Goal: Task Accomplishment & Management: Manage account settings

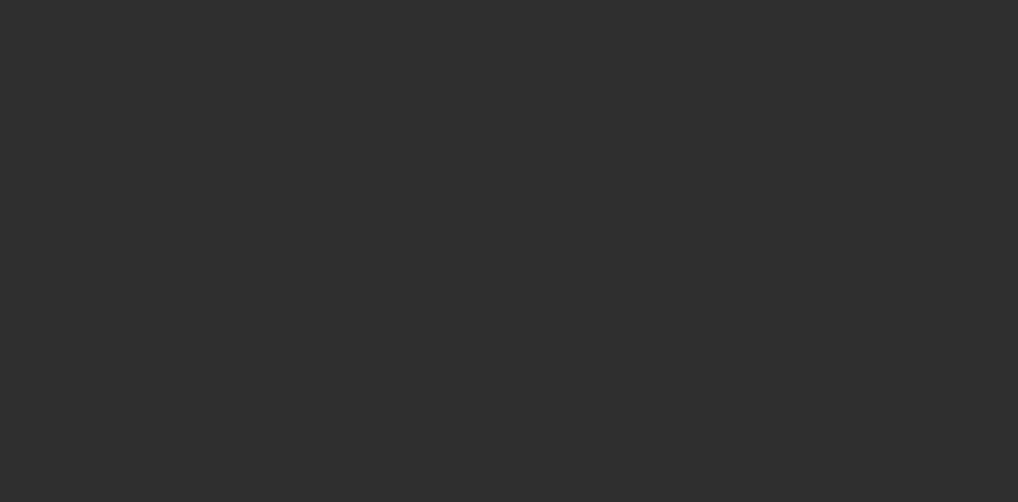
click at [531, 399] on div at bounding box center [509, 251] width 1018 height 502
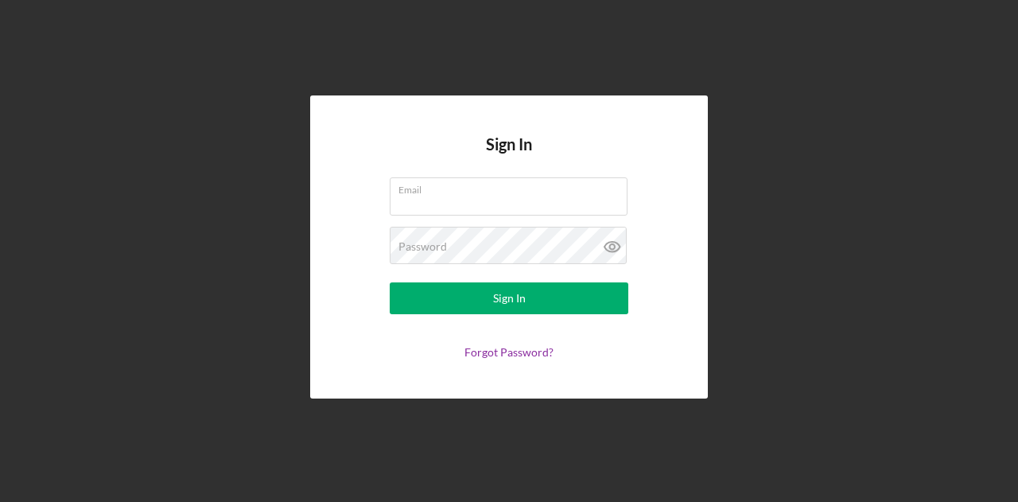
type input "[PERSON_NAME][EMAIL_ADDRESS][DOMAIN_NAME]"
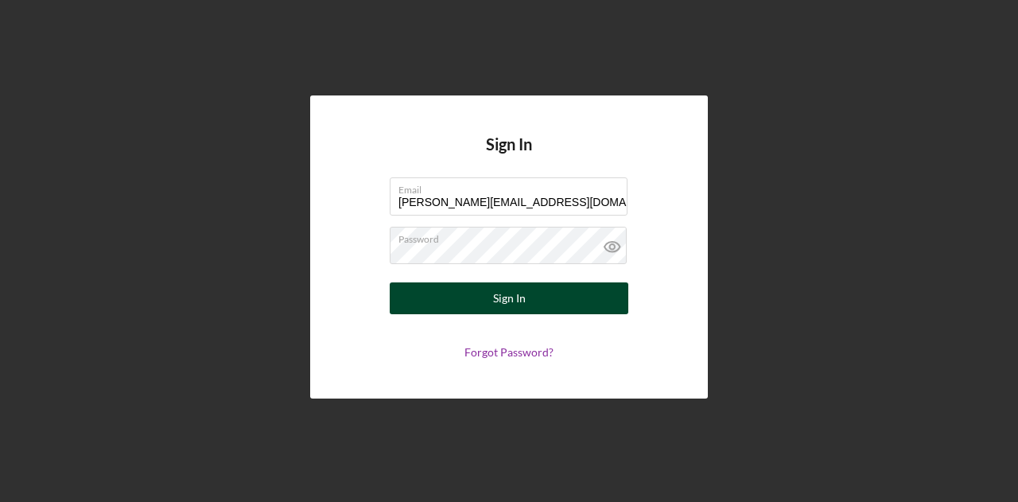
click at [512, 294] on div "Sign In" at bounding box center [509, 298] width 33 height 32
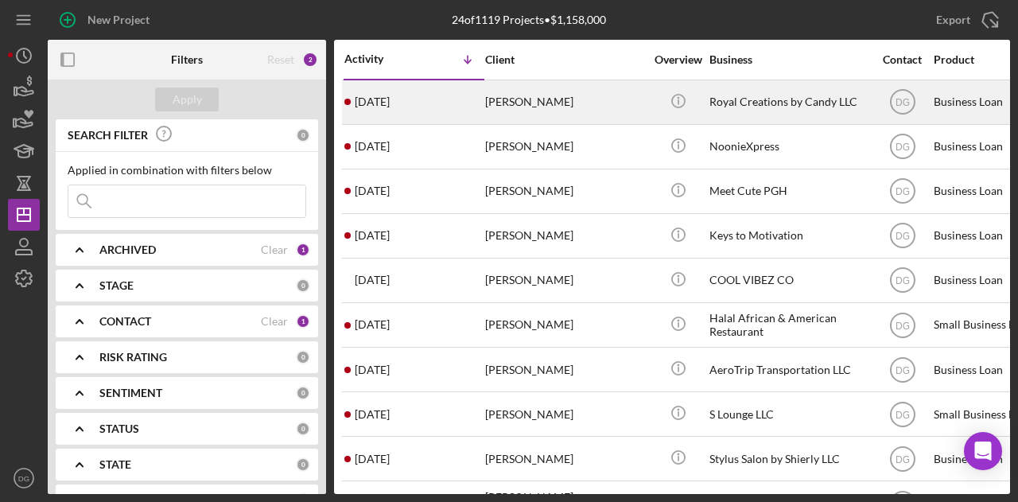
click at [733, 98] on div "Royal Creations by Candy LLC" at bounding box center [789, 102] width 159 height 42
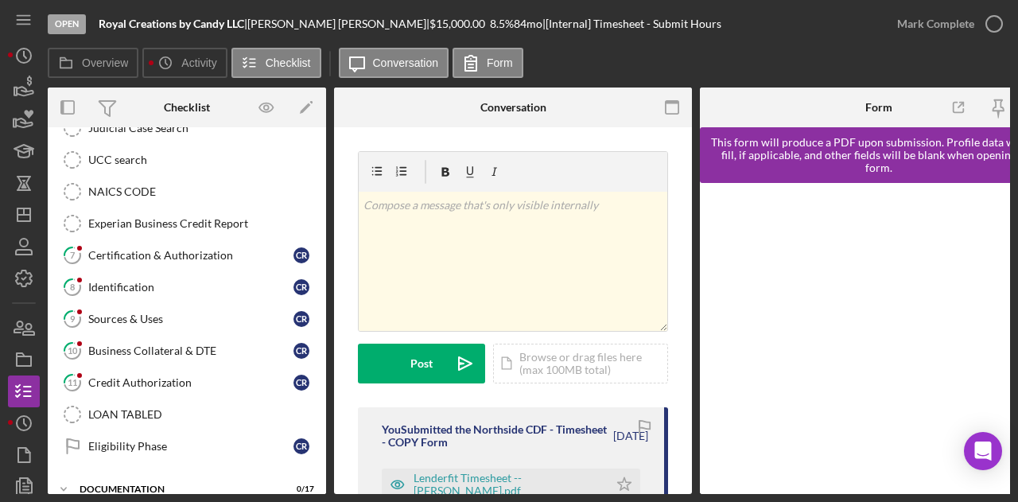
scroll to position [347, 0]
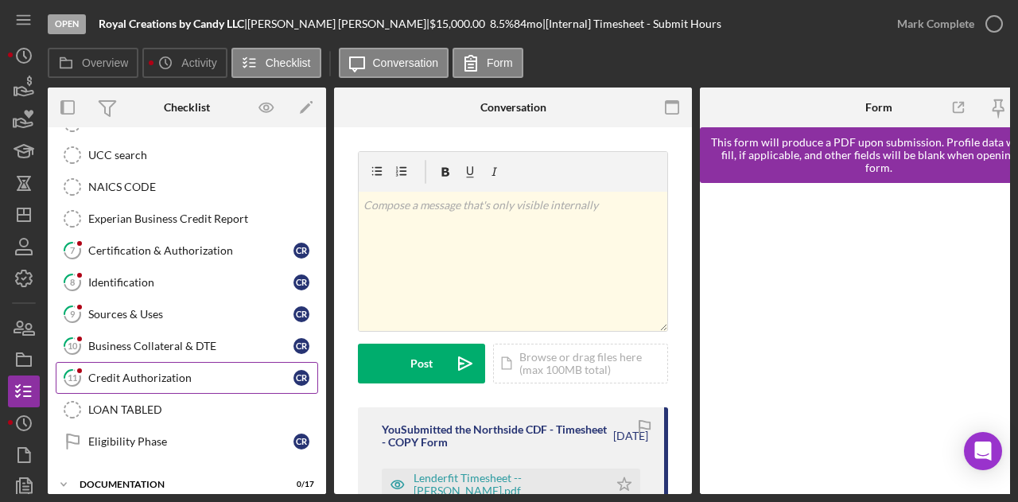
click at [162, 372] on div "Credit Authorization" at bounding box center [190, 378] width 205 height 13
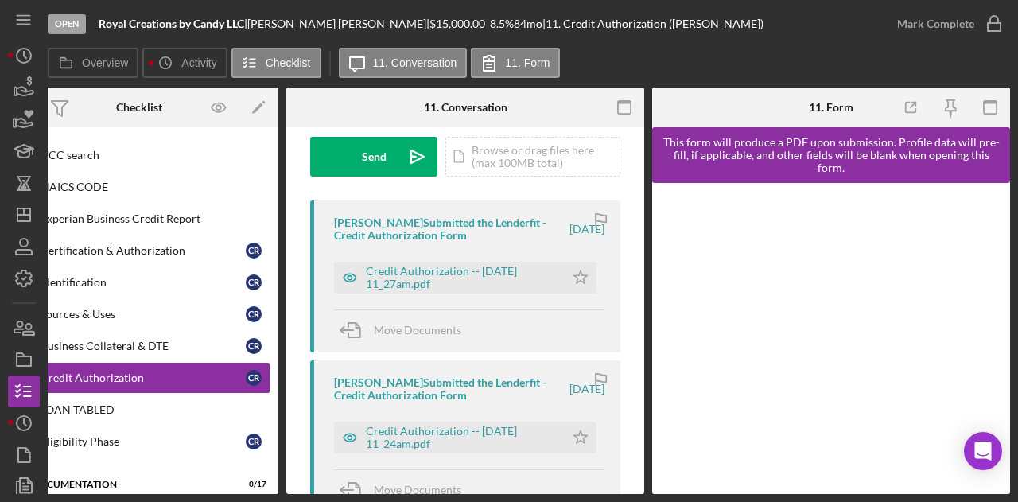
scroll to position [230, 0]
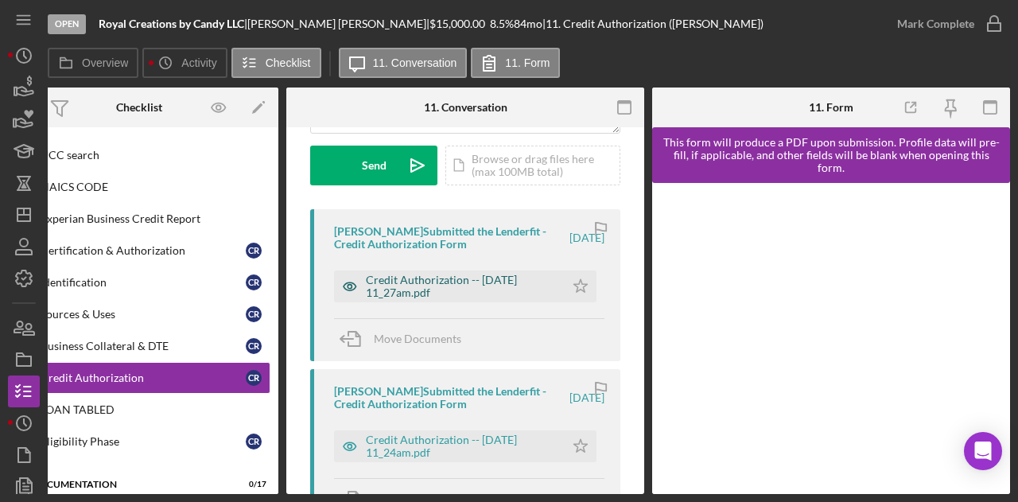
click at [455, 289] on div "Credit Authorization -- [DATE] 11_27am.pdf" at bounding box center [461, 286] width 191 height 25
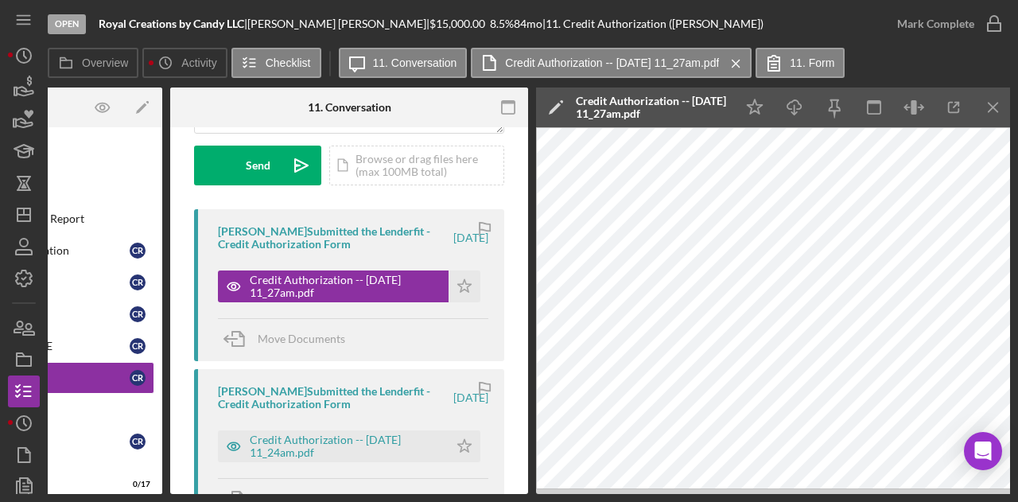
scroll to position [0, 165]
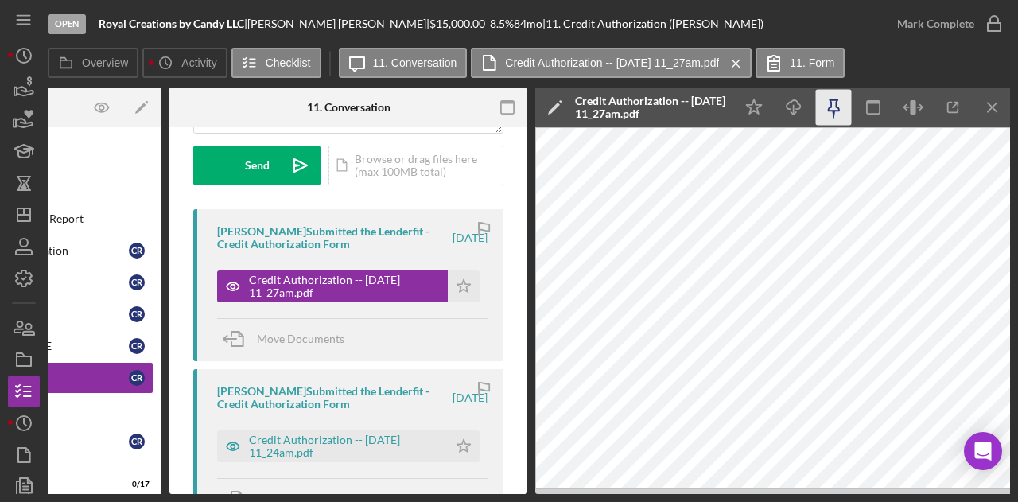
click at [837, 117] on icon "button" at bounding box center [834, 108] width 36 height 36
click at [802, 110] on icon "Icon/Download" at bounding box center [795, 108] width 36 height 36
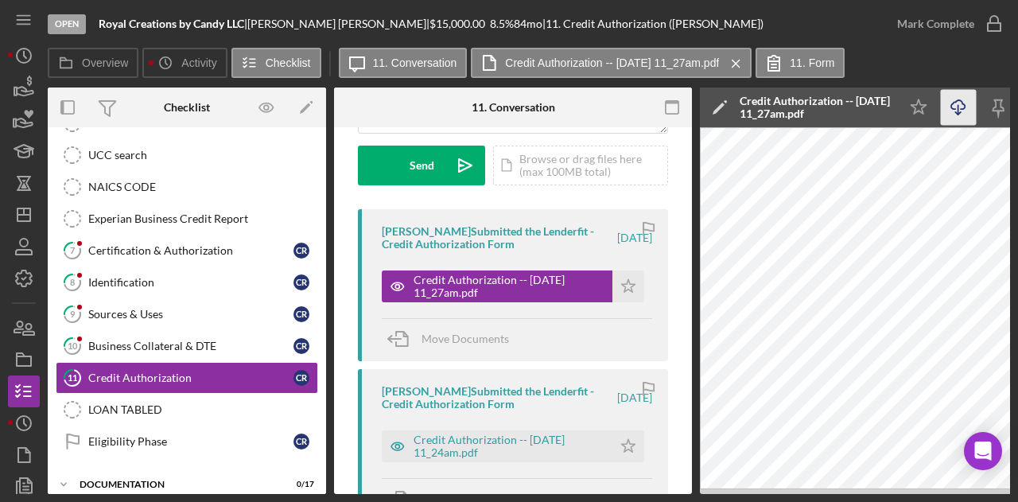
drag, startPoint x: 385, startPoint y: 23, endPoint x: 259, endPoint y: 21, distance: 125.7
click at [259, 21] on div "Royal Creations by Candy LLC | [PERSON_NAME] | $15,000.00 8.5 % 84 mo | 11. Cre…" at bounding box center [431, 24] width 665 height 13
copy div "[PERSON_NAME]"
click at [30, 209] on polygon "button" at bounding box center [24, 214] width 13 height 13
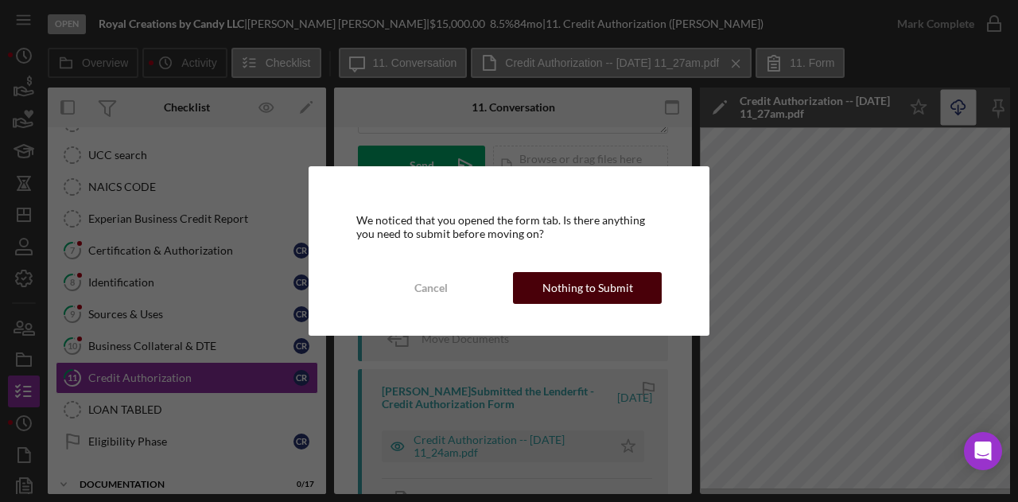
click at [583, 289] on div "Nothing to Submit" at bounding box center [588, 288] width 91 height 32
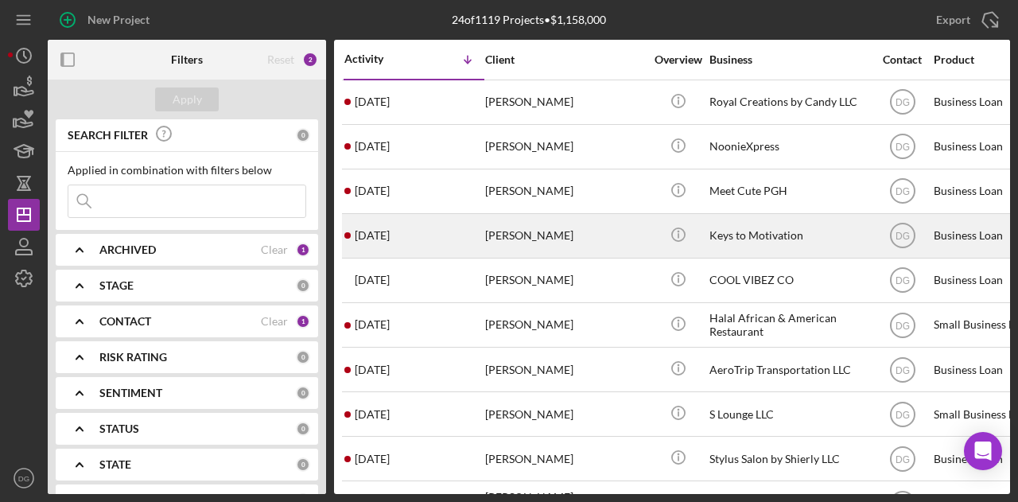
click at [697, 221] on div "Icon/Info" at bounding box center [678, 236] width 60 height 42
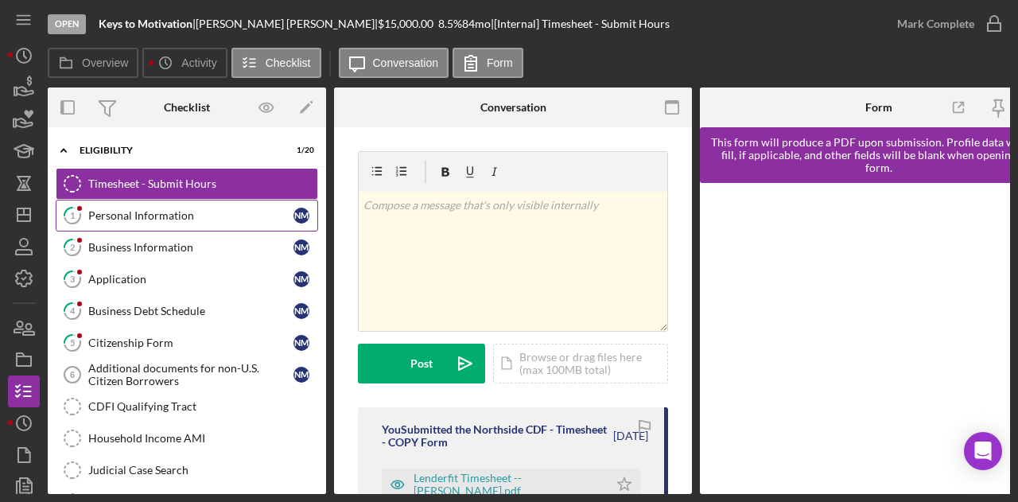
click at [119, 209] on div "Personal Information" at bounding box center [190, 215] width 205 height 13
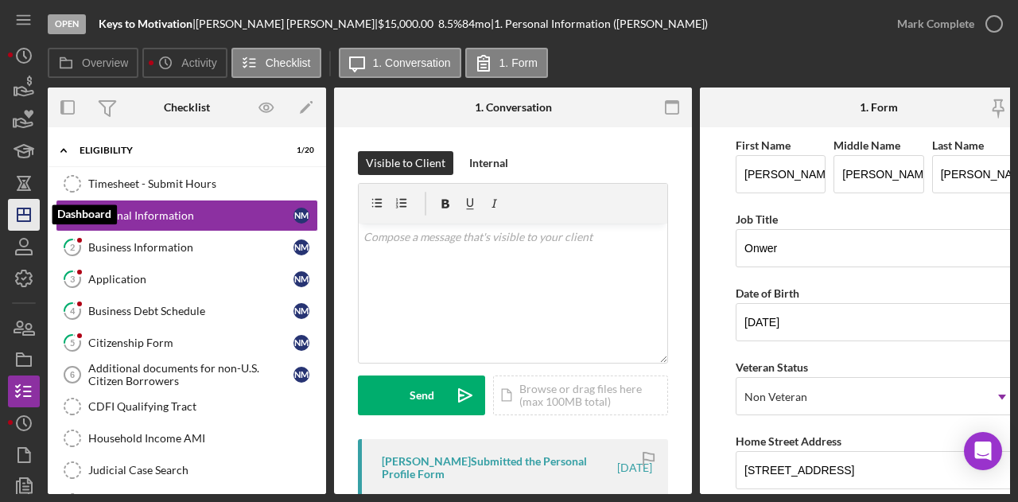
click at [27, 208] on polygon "button" at bounding box center [24, 214] width 13 height 13
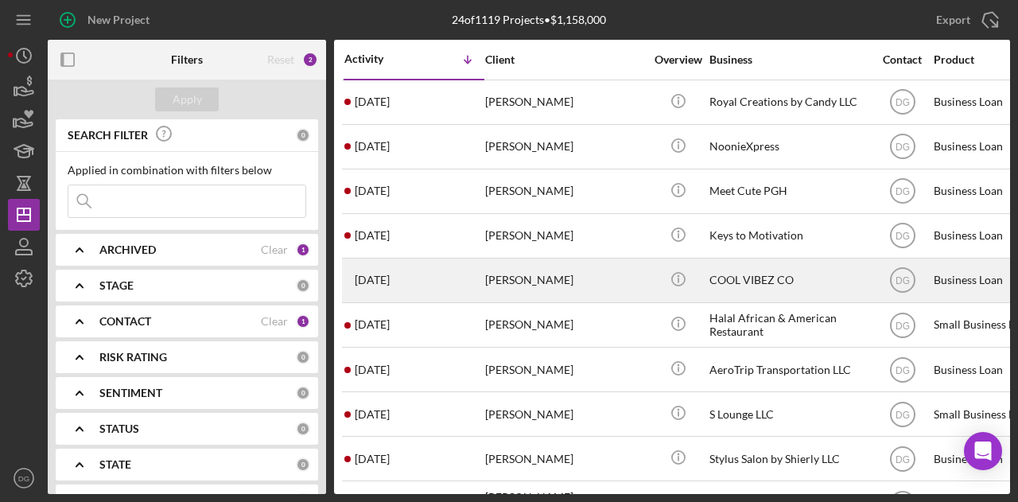
click at [778, 278] on div "COOL VIBEZ CO" at bounding box center [789, 280] width 159 height 42
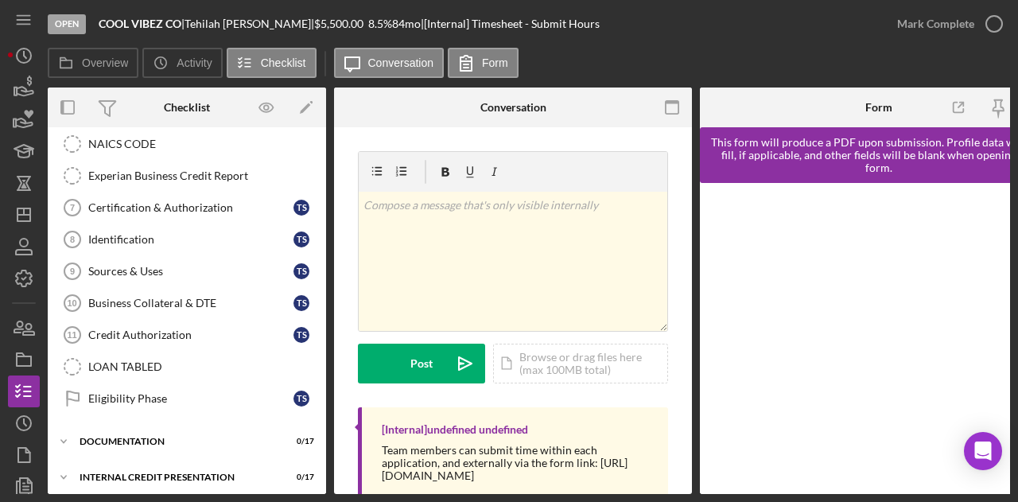
scroll to position [388, 0]
click at [142, 438] on div "documentation" at bounding box center [193, 443] width 227 height 10
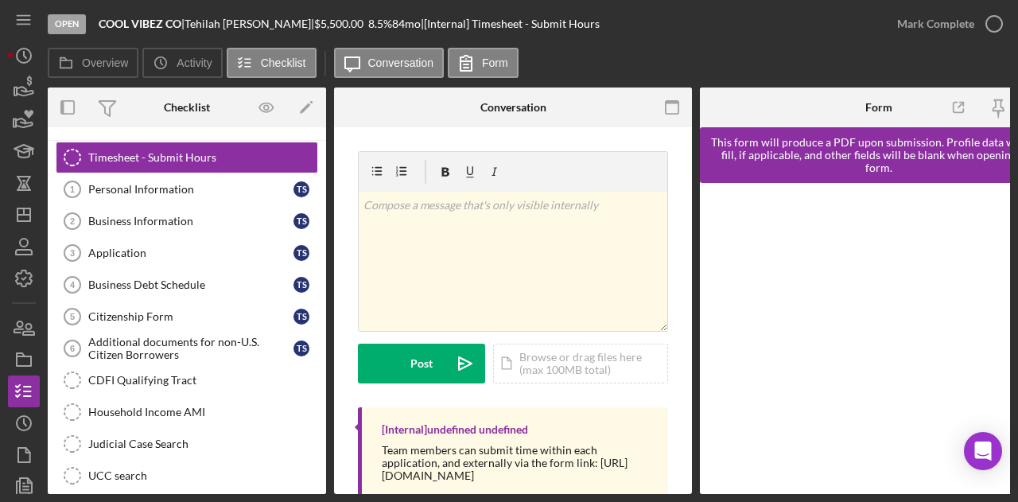
scroll to position [0, 0]
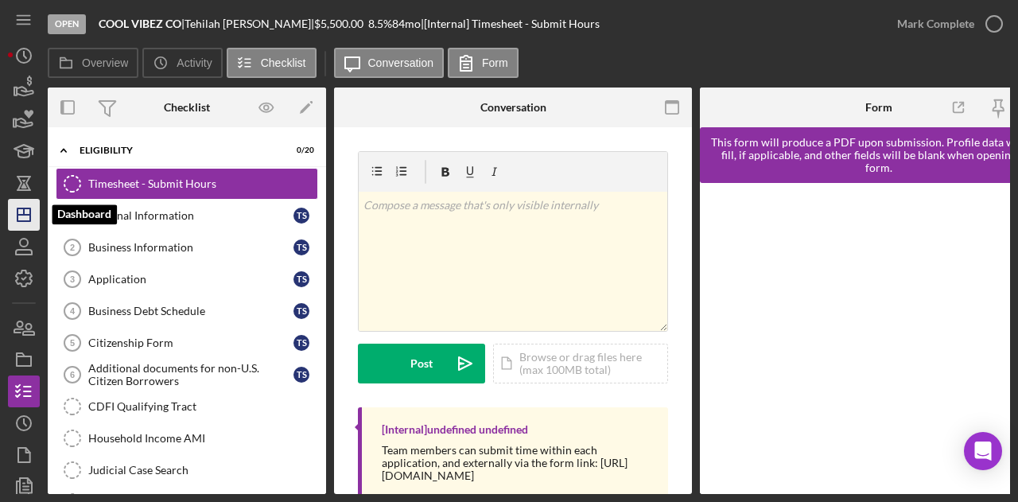
click at [25, 212] on icon "Icon/Dashboard" at bounding box center [24, 215] width 40 height 40
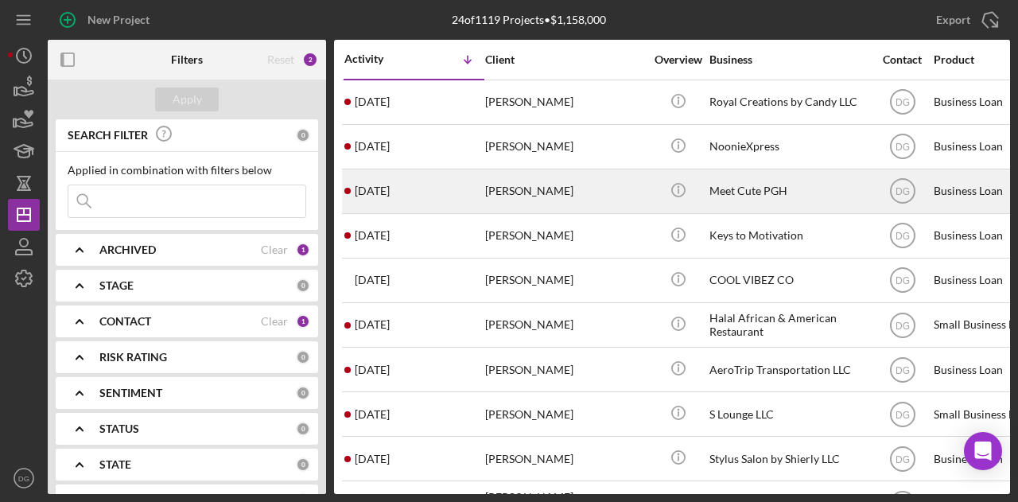
click at [731, 192] on div "Meet Cute PGH" at bounding box center [789, 191] width 159 height 42
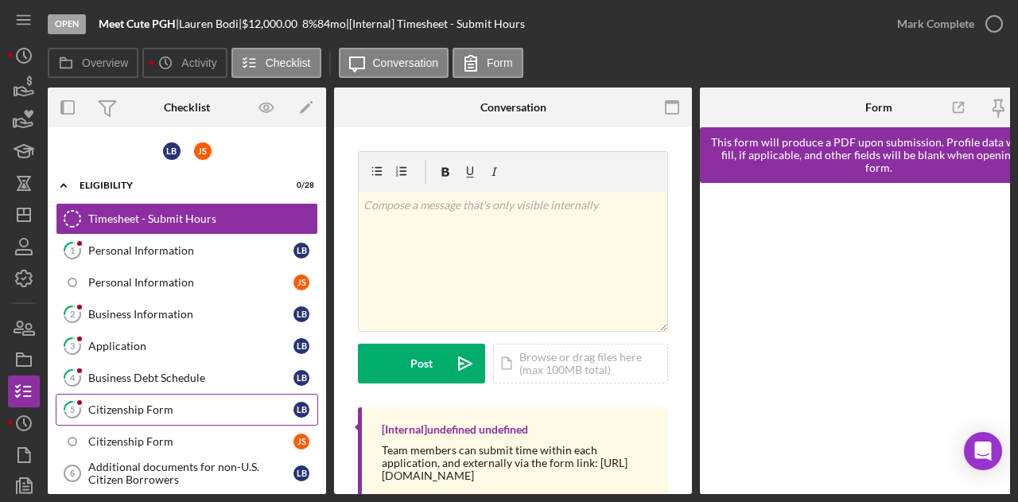
click at [131, 406] on div "Citizenship Form" at bounding box center [190, 409] width 205 height 13
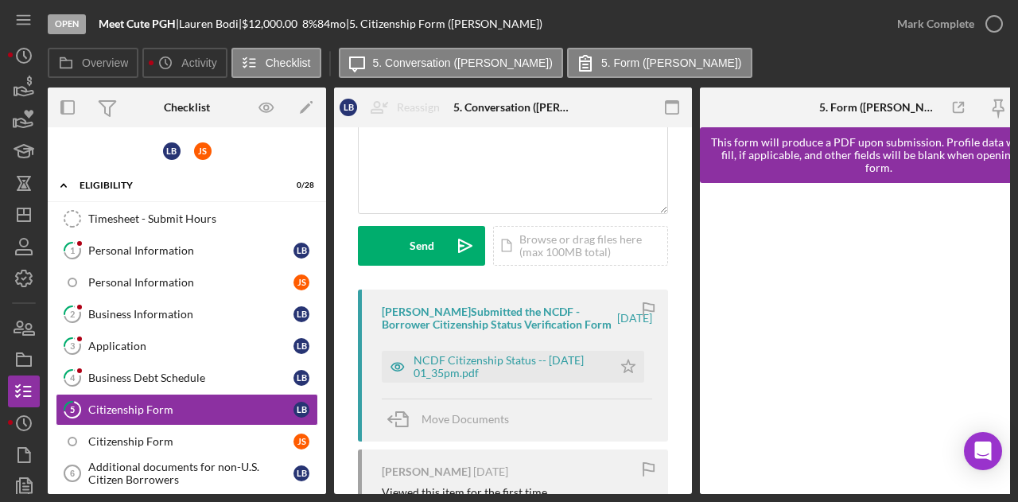
scroll to position [162, 0]
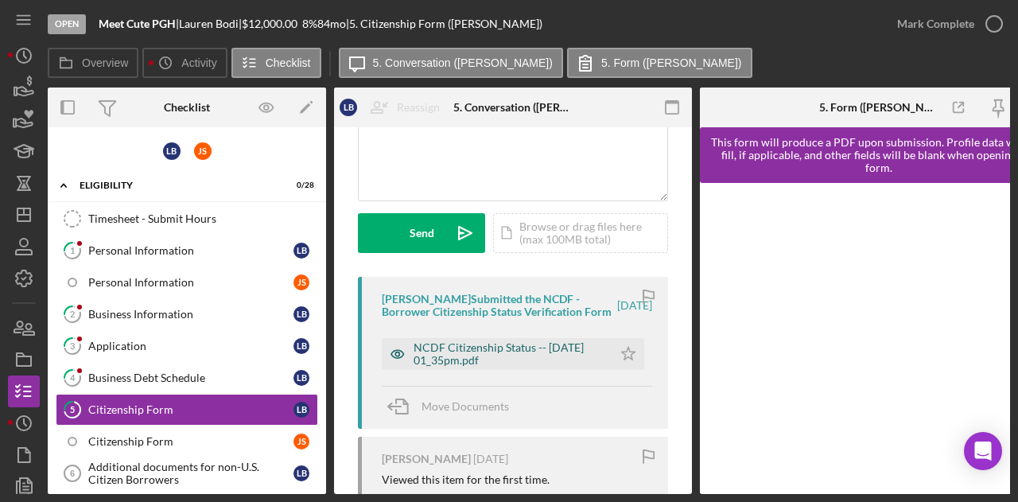
click at [516, 360] on div "NCDF Citizenship Status -- [DATE] 01_35pm.pdf" at bounding box center [509, 353] width 191 height 25
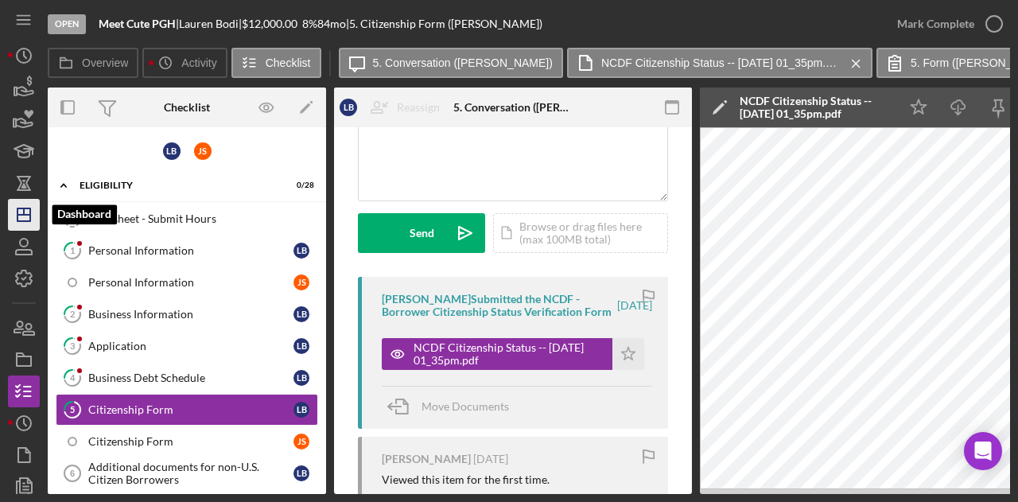
click at [22, 213] on icon "Icon/Dashboard" at bounding box center [24, 215] width 40 height 40
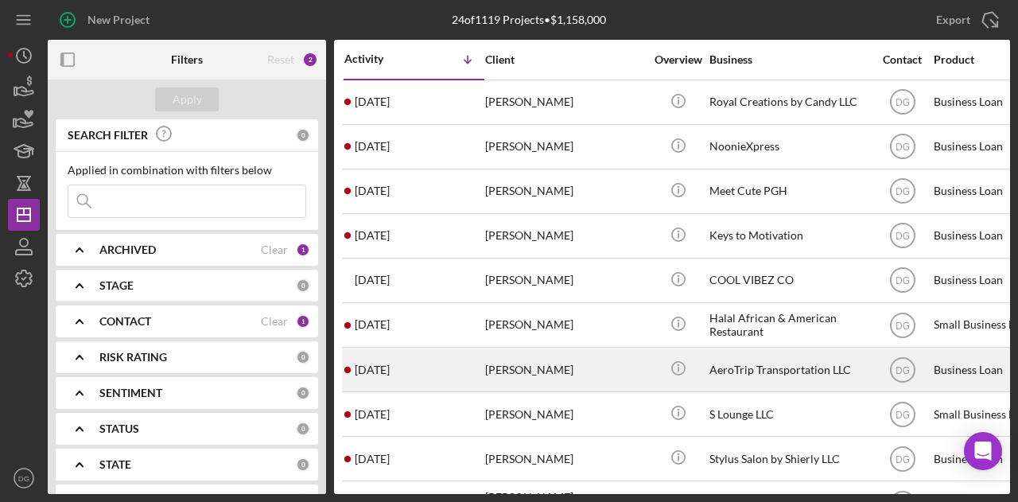
click at [773, 366] on div "AeroTrip Transportation LLC" at bounding box center [789, 369] width 159 height 42
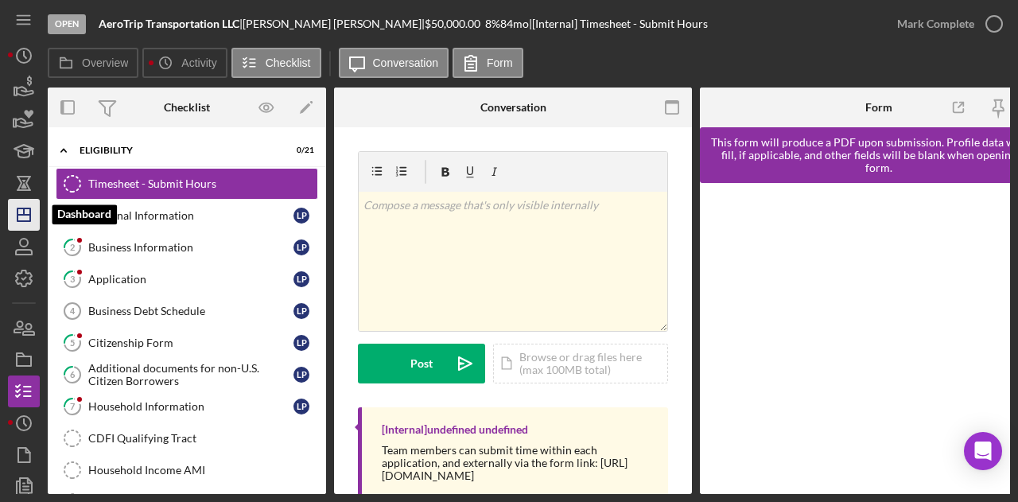
click at [25, 225] on icon "Icon/Dashboard" at bounding box center [24, 215] width 40 height 40
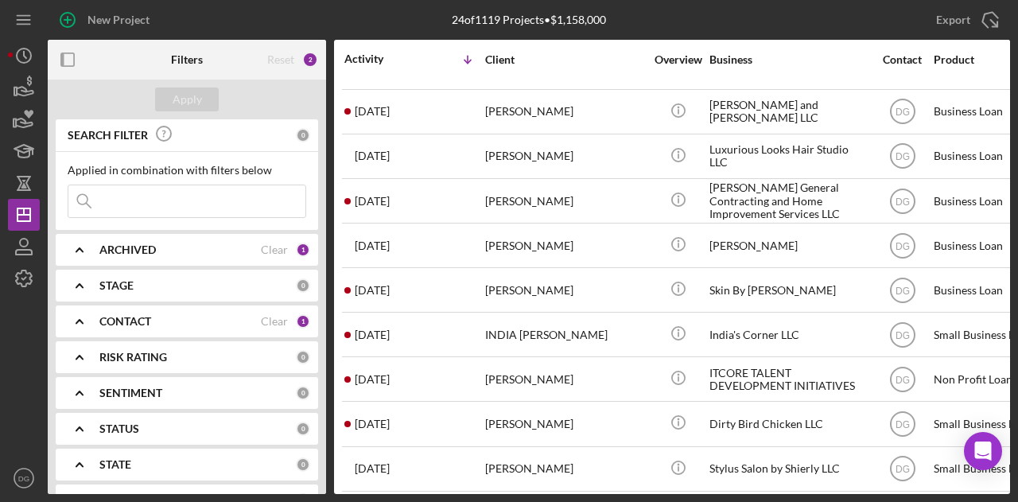
scroll to position [664, 0]
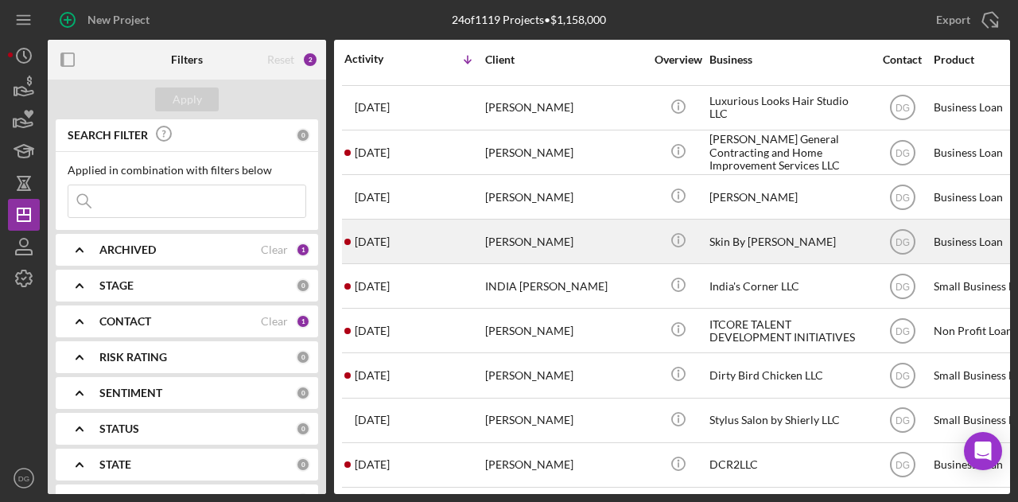
click at [764, 236] on div "Skin By [PERSON_NAME]" at bounding box center [789, 241] width 159 height 42
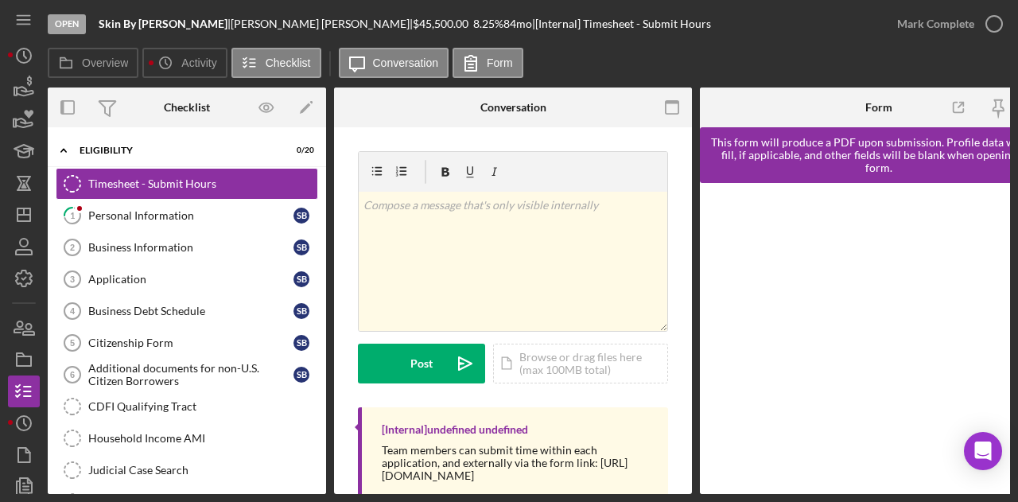
click at [706, 58] on div "Overview Icon/History Activity Checklist Icon/Message Conversation Form" at bounding box center [529, 64] width 963 height 32
